Goal: Task Accomplishment & Management: Manage account settings

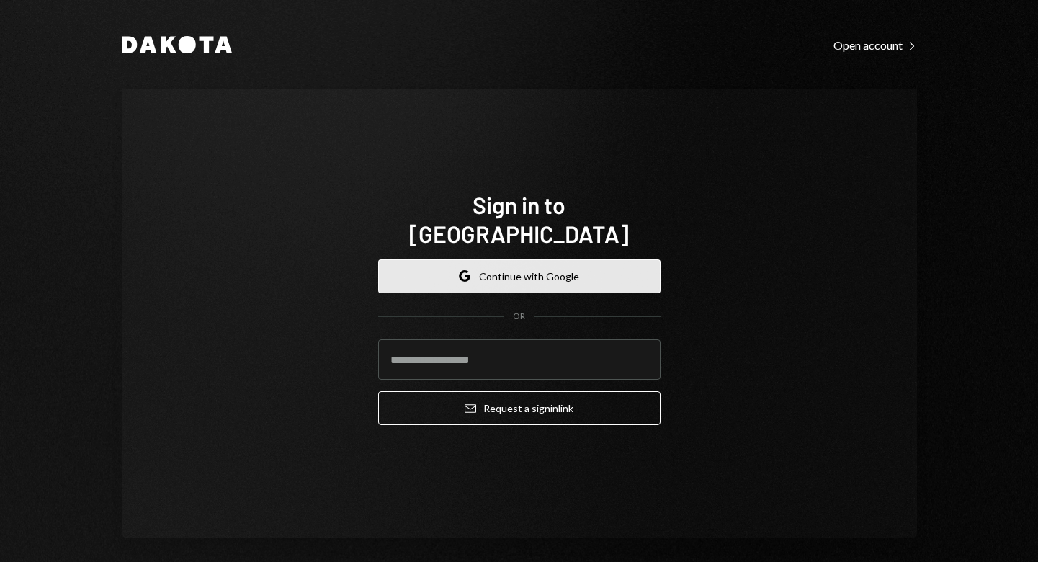
click at [499, 259] on button "Google Continue with Google" at bounding box center [519, 276] width 282 height 34
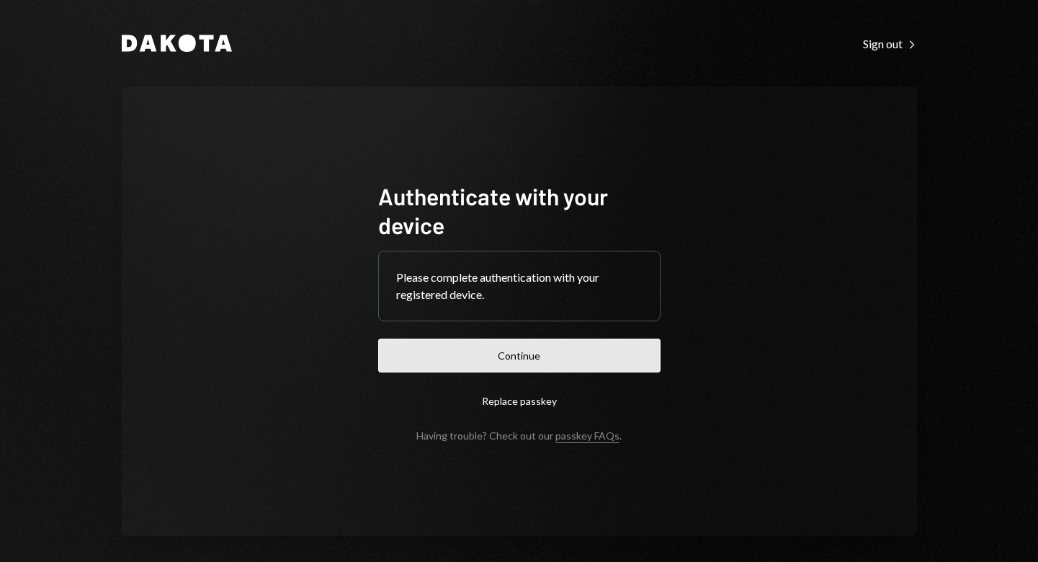
click at [529, 356] on button "Continue" at bounding box center [519, 356] width 282 height 34
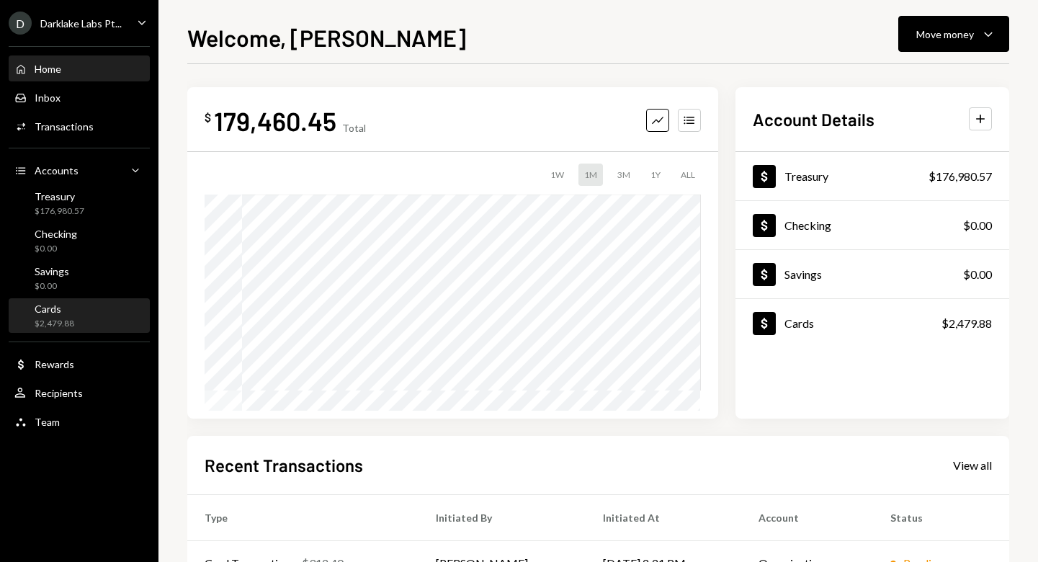
click at [103, 311] on div "Cards $2,479.88" at bounding box center [79, 315] width 130 height 27
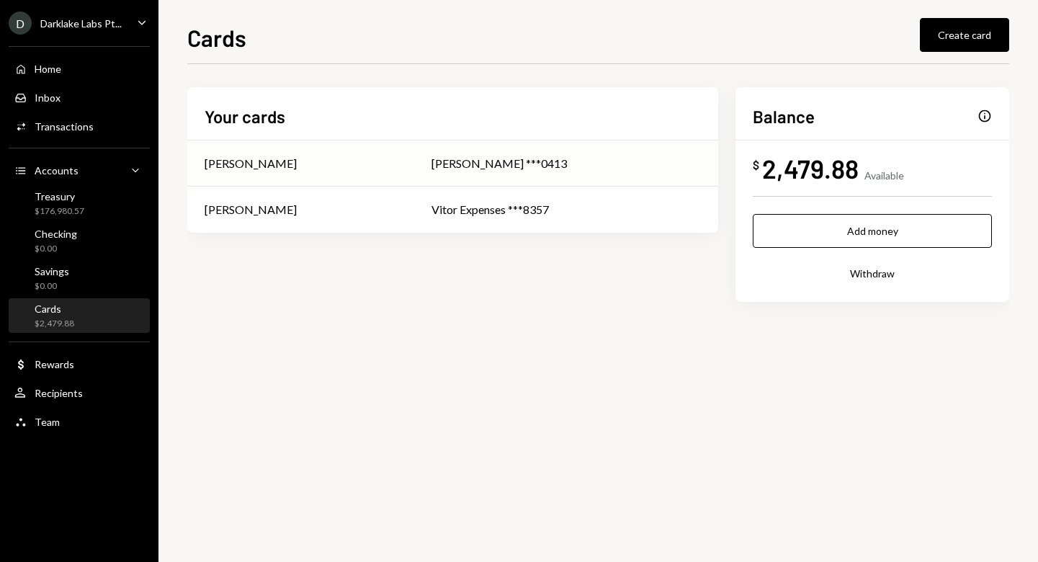
click at [533, 166] on div "[PERSON_NAME] ***0413" at bounding box center [565, 163] width 269 height 17
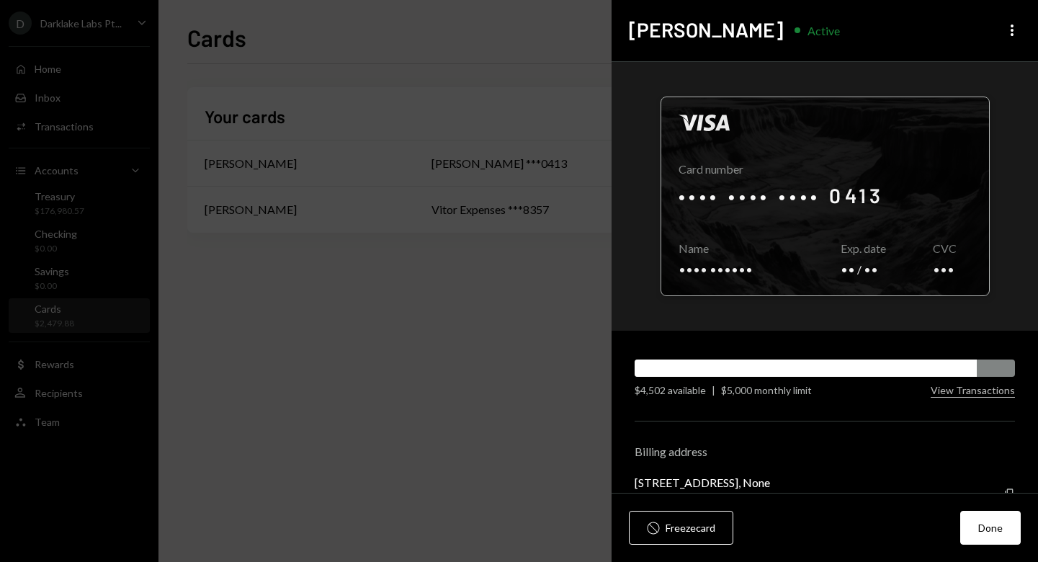
click at [795, 248] on div at bounding box center [825, 196] width 328 height 198
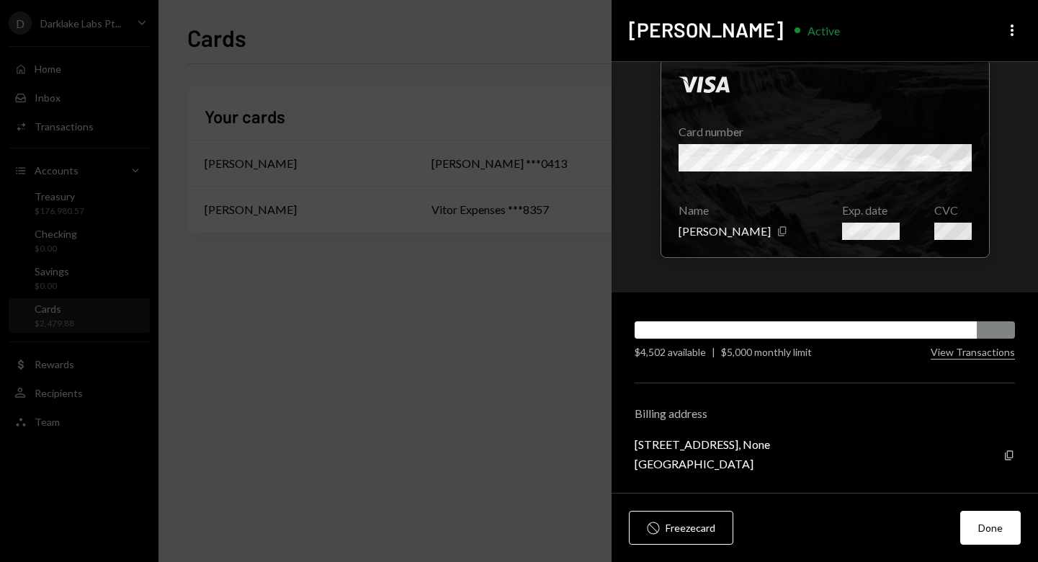
scroll to position [38, 0]
drag, startPoint x: 635, startPoint y: 445, endPoint x: 753, endPoint y: 444, distance: 118.1
click at [753, 444] on div "[STREET_ADDRESS], None" at bounding box center [702, 444] width 135 height 14
copy div "[STREET_ADDRESS]"
drag, startPoint x: 743, startPoint y: 464, endPoint x: 784, endPoint y: 464, distance: 40.3
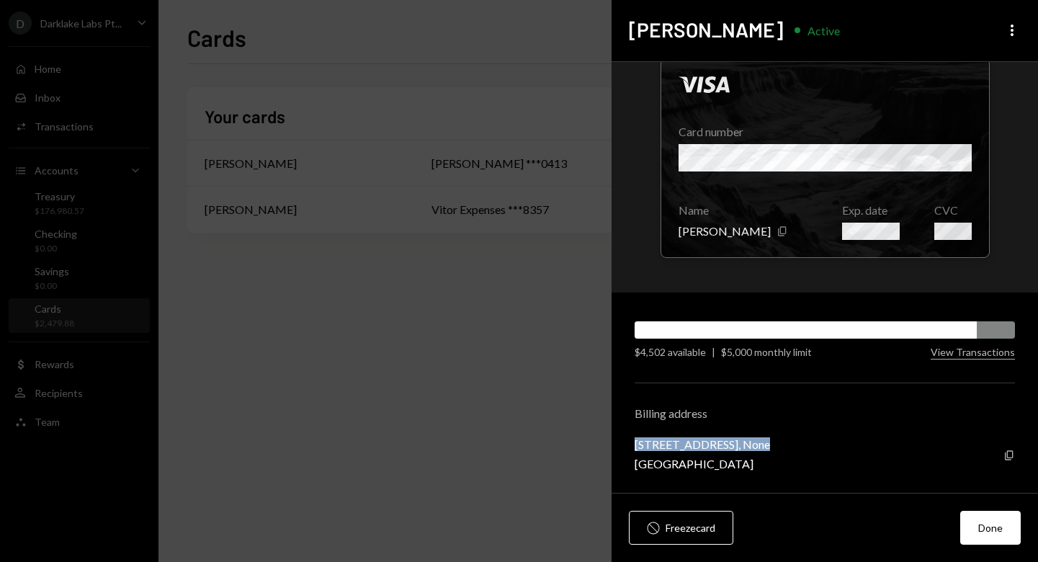
click at [770, 464] on div "[GEOGRAPHIC_DATA]" at bounding box center [702, 464] width 135 height 14
copy div "088443"
